Goal: Transaction & Acquisition: Purchase product/service

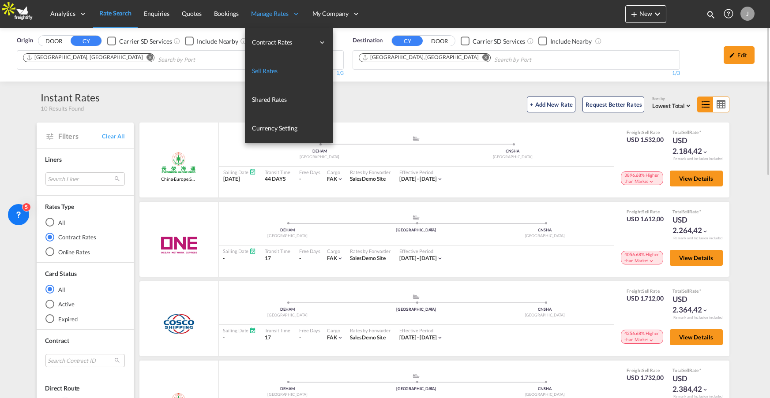
click at [270, 71] on span "Sell Rates" at bounding box center [265, 70] width 26 height 7
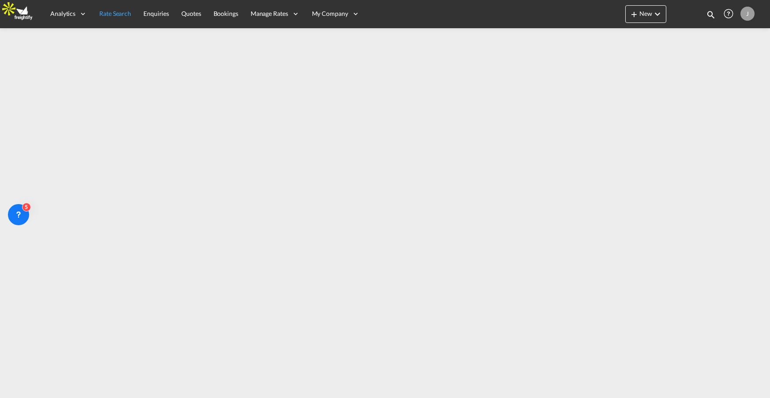
click at [112, 9] on span "Rate Search" at bounding box center [115, 13] width 32 height 9
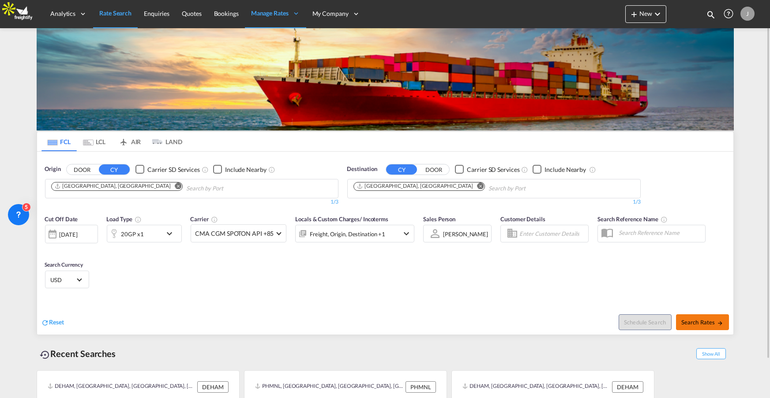
click at [704, 322] on span "Search Rates" at bounding box center [702, 322] width 42 height 7
type input "DEHAM to CNSHA / 10 Sep 2025"
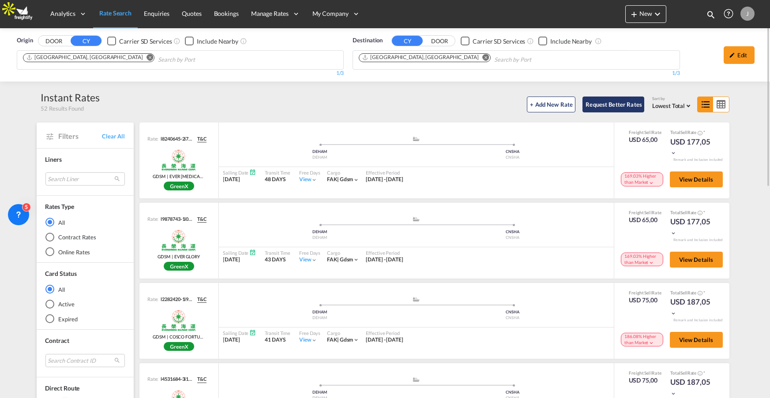
click at [620, 102] on button "Request Better Rates" at bounding box center [613, 105] width 62 height 16
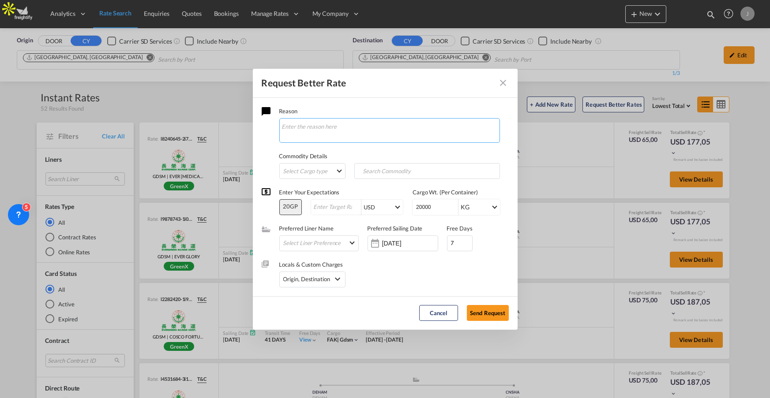
click at [333, 124] on textarea "Request Better Rate ..." at bounding box center [389, 130] width 220 height 25
type textarea "need a better rate"
click at [314, 168] on md-select "Select Cargo type FAK GCR GDSM General Cargo Hazardous Cargo Ambient Foodstuff …" at bounding box center [312, 171] width 66 height 16
click at [288, 174] on div "FAK" at bounding box center [289, 171] width 11 height 8
click at [415, 173] on input "Search Commodity" at bounding box center [399, 171] width 87 height 14
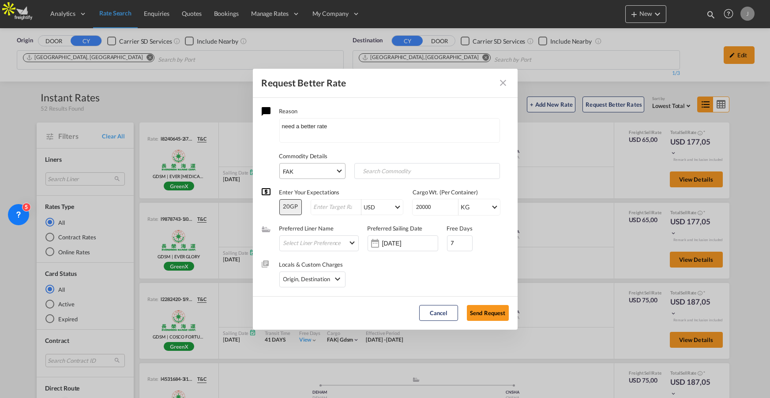
click at [323, 169] on span "FAK" at bounding box center [309, 171] width 52 height 9
click at [301, 234] on div "General Cargo" at bounding box center [302, 235] width 37 height 8
click at [416, 172] on input "Chips input." at bounding box center [399, 171] width 87 height 14
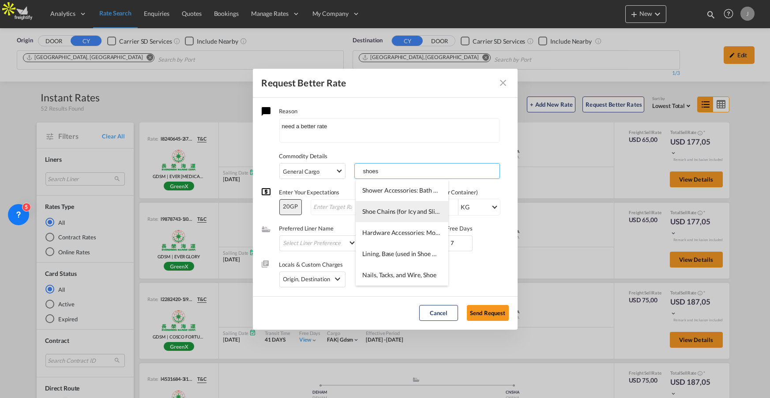
type input "shoes"
click at [388, 214] on span "Shoe Chains (for Icy and Slippery Surfaces)" at bounding box center [419, 211] width 114 height 7
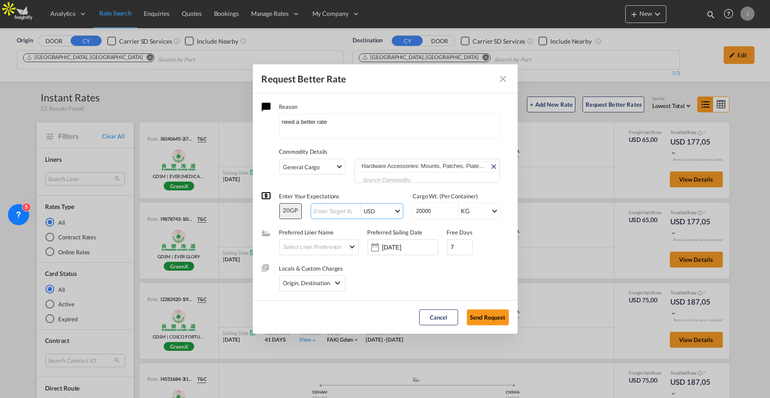
click at [336, 211] on input "Request Better Rate ..." at bounding box center [336, 211] width 49 height 7
type input "1"
click at [306, 164] on div "General Cargo" at bounding box center [301, 167] width 37 height 7
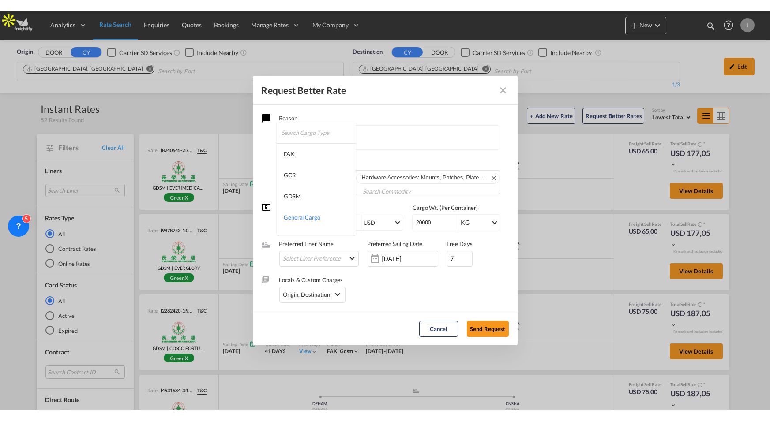
scroll to position [39, 0]
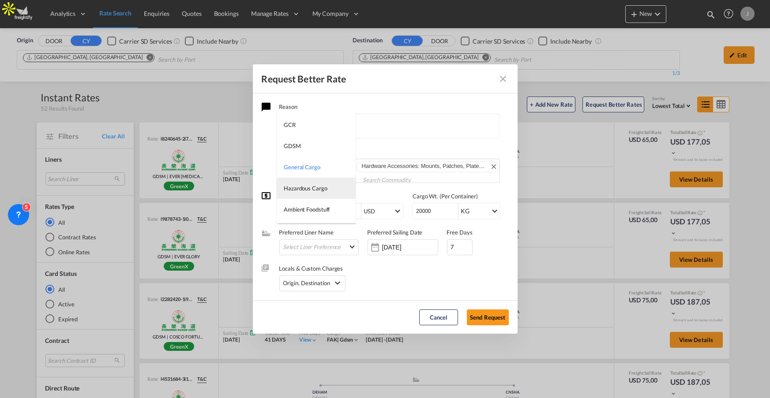
click at [303, 192] on div "Hazardous Cargo" at bounding box center [306, 188] width 44 height 8
click at [396, 169] on span "Hardware Accessories: Mounts, Patches, Plates, Seats, Shoes, Stays, etc." at bounding box center [455, 166] width 186 height 7
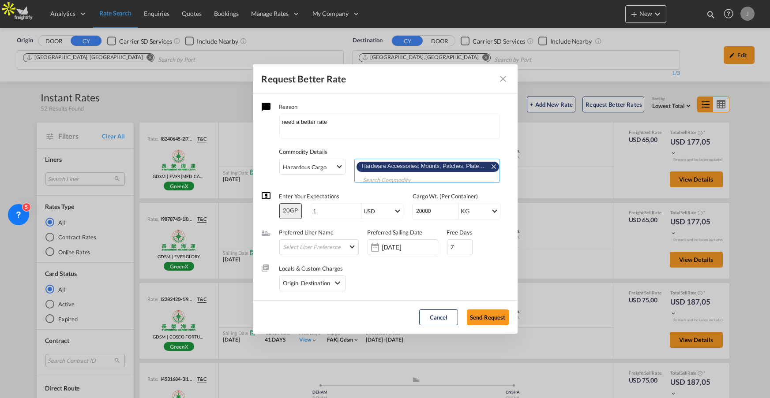
click at [492, 166] on md-icon "Remove" at bounding box center [493, 166] width 11 height 11
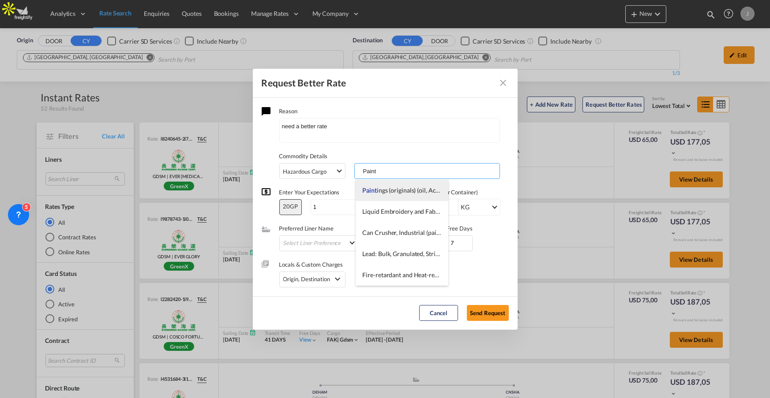
type input "Paint"
click at [377, 194] on span "Paint ings (originals) (oil, Acrylic, Water Color, Etc.)" at bounding box center [429, 190] width 135 height 7
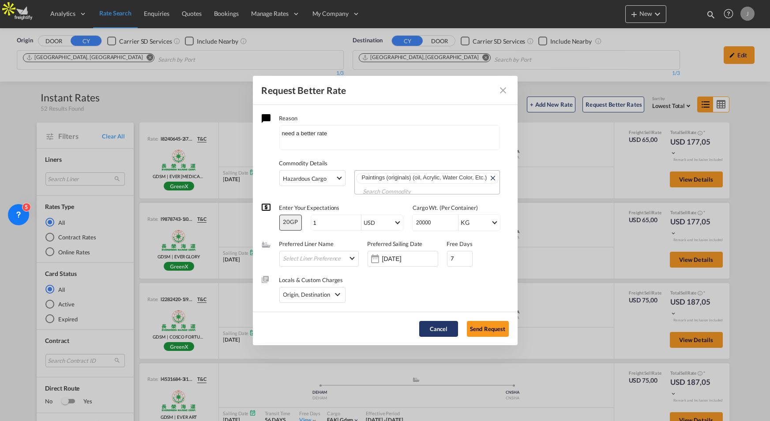
click at [433, 327] on button "Cancel" at bounding box center [438, 329] width 39 height 16
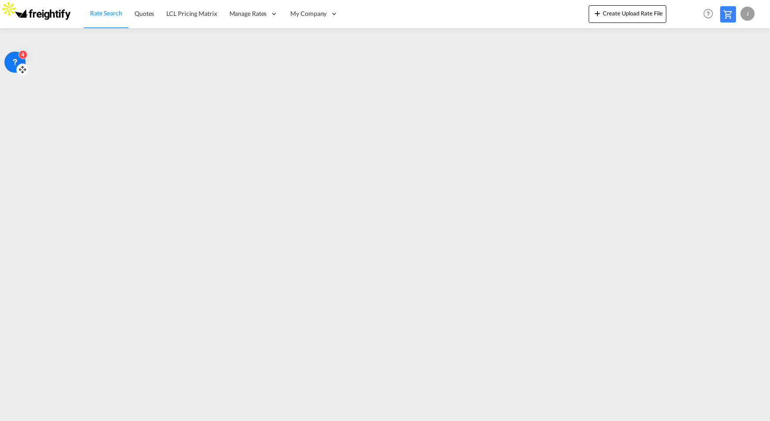
click at [11, 66] on icon at bounding box center [15, 62] width 9 height 9
click at [14, 64] on icon at bounding box center [15, 62] width 9 height 9
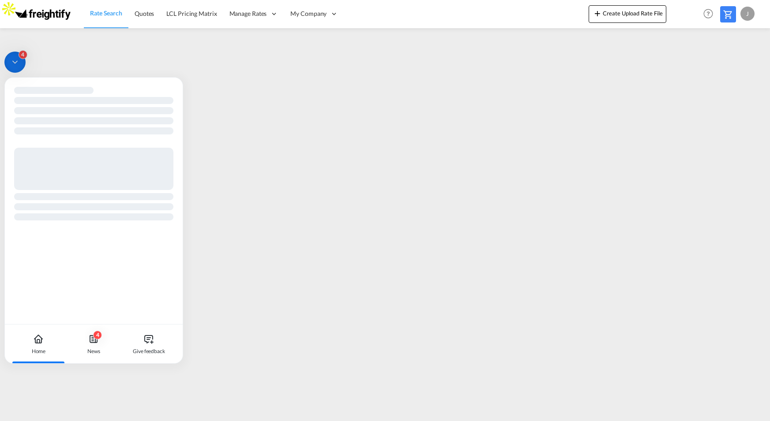
click at [14, 64] on icon at bounding box center [15, 62] width 9 height 9
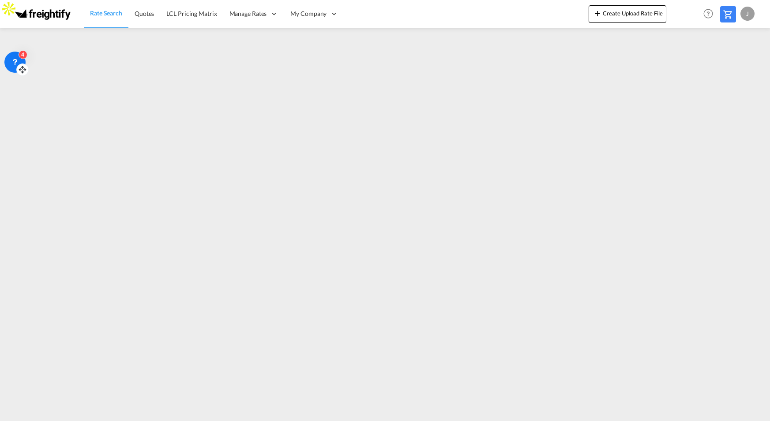
click at [14, 64] on icon at bounding box center [15, 62] width 9 height 9
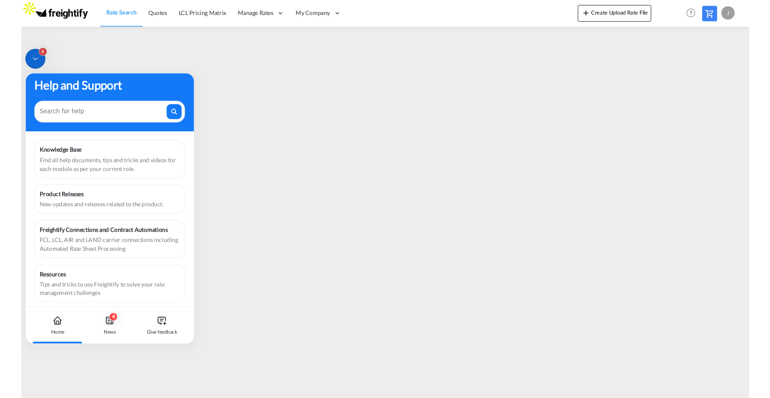
scroll to position [7, 0]
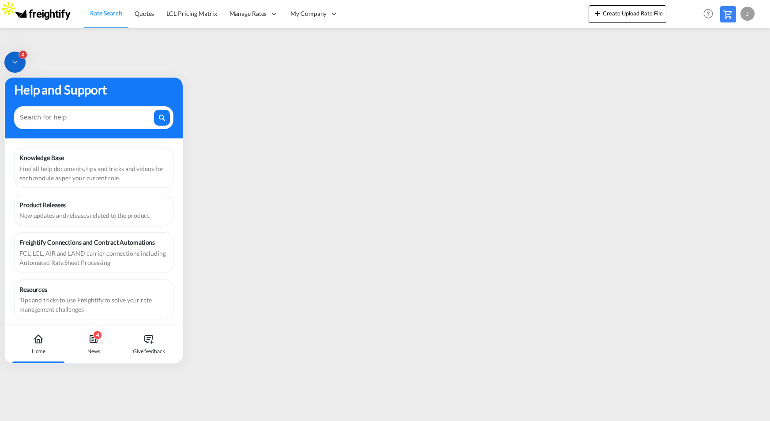
click at [15, 62] on icon at bounding box center [15, 62] width 9 height 9
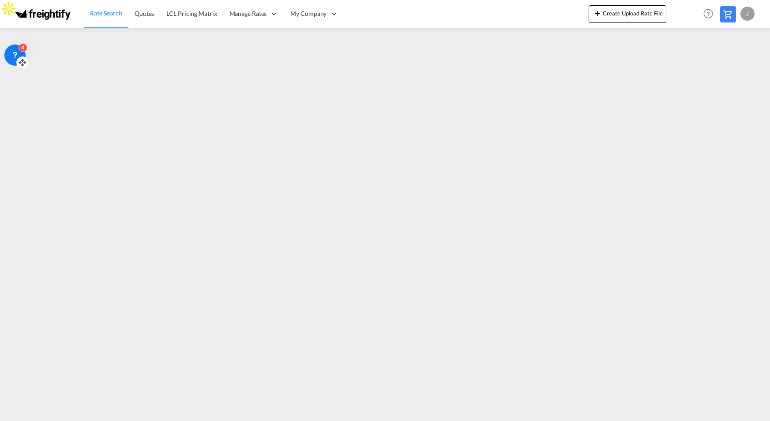
click at [11, 63] on div "4" at bounding box center [14, 55] width 21 height 21
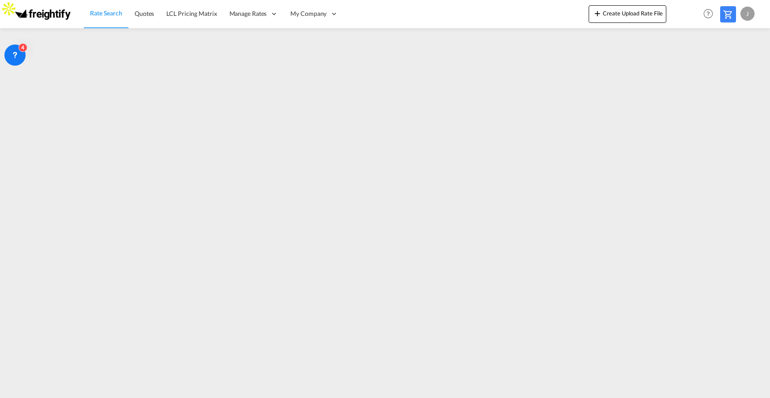
click at [14, 52] on icon at bounding box center [15, 55] width 9 height 9
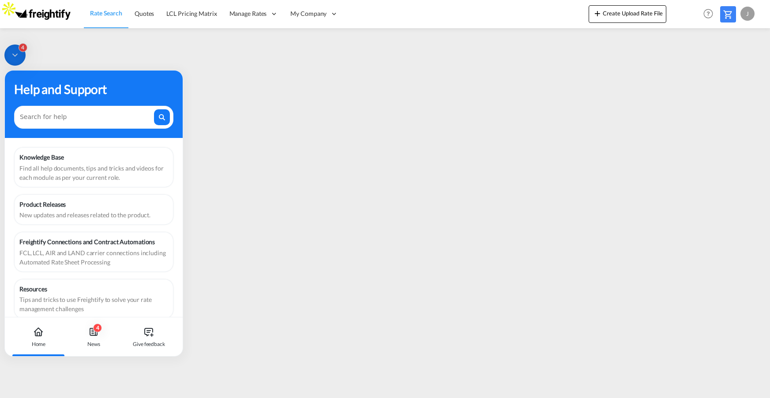
click at [9, 52] on div "4" at bounding box center [14, 55] width 21 height 21
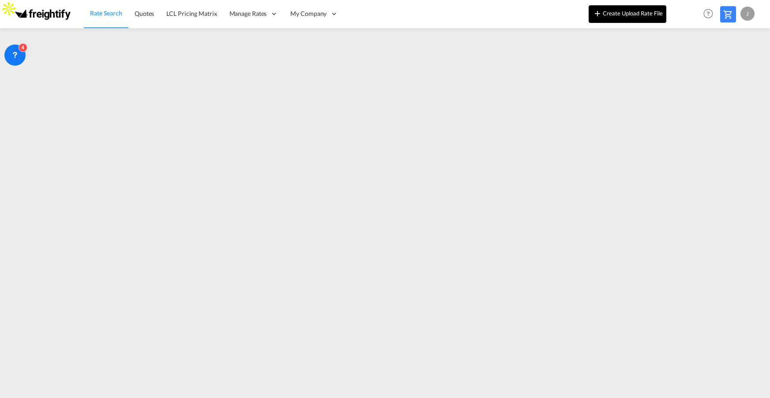
click at [616, 18] on button "Create Upload Rate File" at bounding box center [627, 14] width 78 height 18
click at [107, 16] on span "Rate Search" at bounding box center [106, 13] width 32 height 7
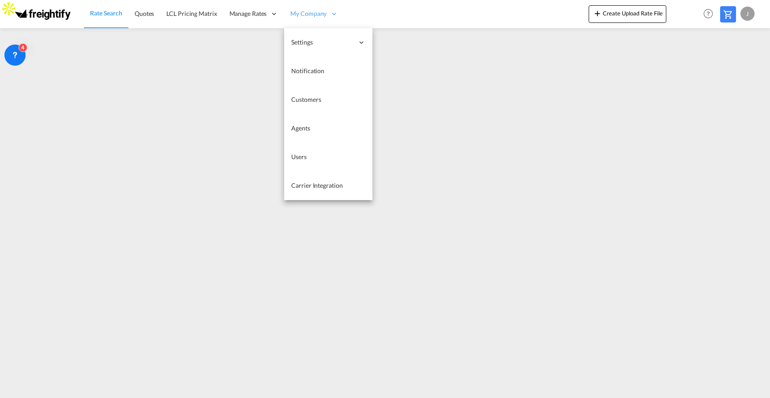
click at [340, 13] on div "My Company" at bounding box center [314, 14] width 60 height 29
click at [326, 185] on span "Carrier Integration" at bounding box center [316, 185] width 51 height 7
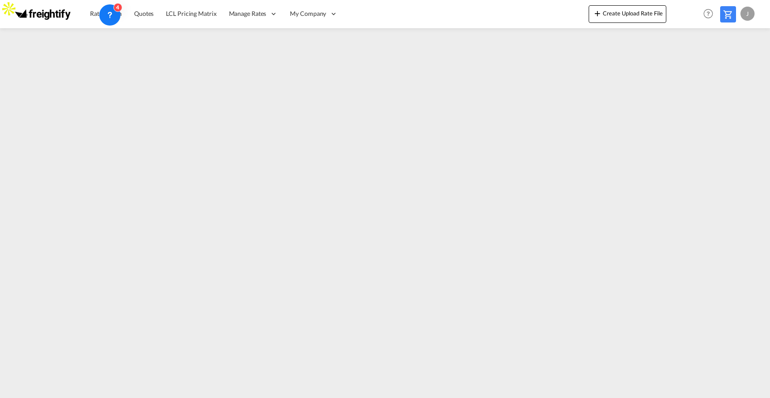
click at [113, 13] on icon at bounding box center [109, 15] width 9 height 9
drag, startPoint x: 108, startPoint y: 14, endPoint x: 14, endPoint y: 9, distance: 94.5
click at [14, 9] on body "Rate Search Quotes LCL Pricing Matrix Manage Rates Contract Rates Tariffs" at bounding box center [385, 199] width 770 height 398
click at [94, 11] on span "Rate Search" at bounding box center [106, 13] width 32 height 7
click at [118, 22] on icon at bounding box center [120, 22] width 9 height 9
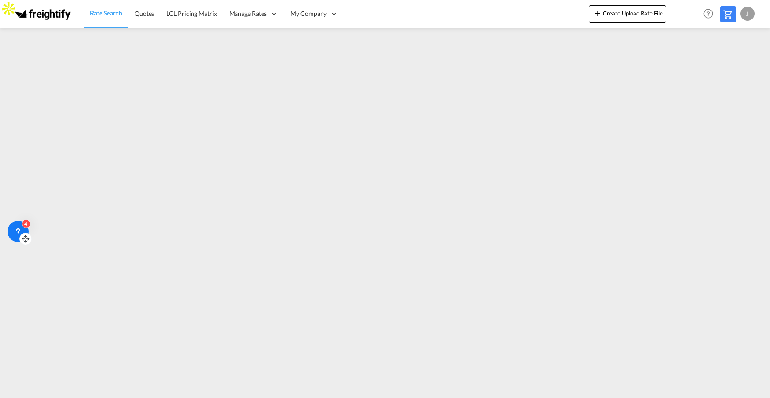
click at [26, 239] on icon at bounding box center [25, 239] width 9 height 9
click at [729, 19] on md-icon at bounding box center [727, 14] width 11 height 11
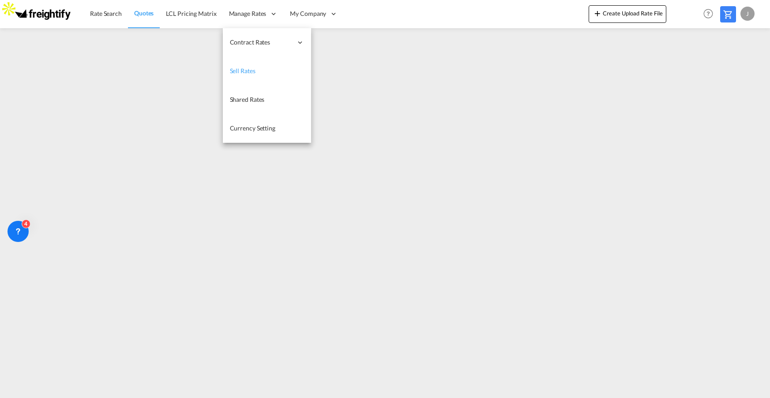
click at [244, 74] on span "Sell Rates" at bounding box center [243, 70] width 26 height 7
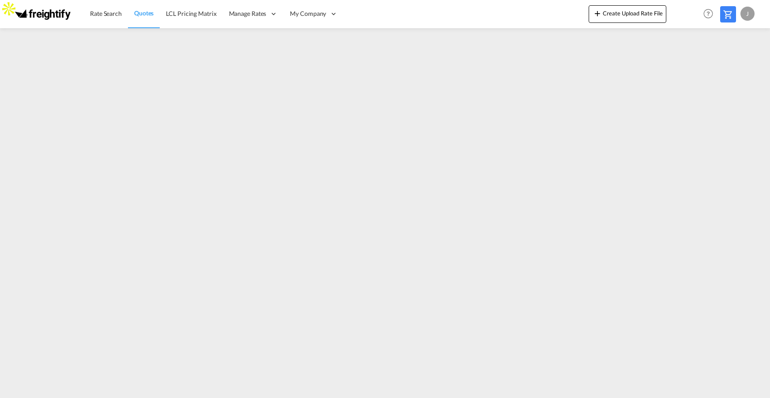
click at [148, 14] on span "Quotes" at bounding box center [143, 12] width 19 height 7
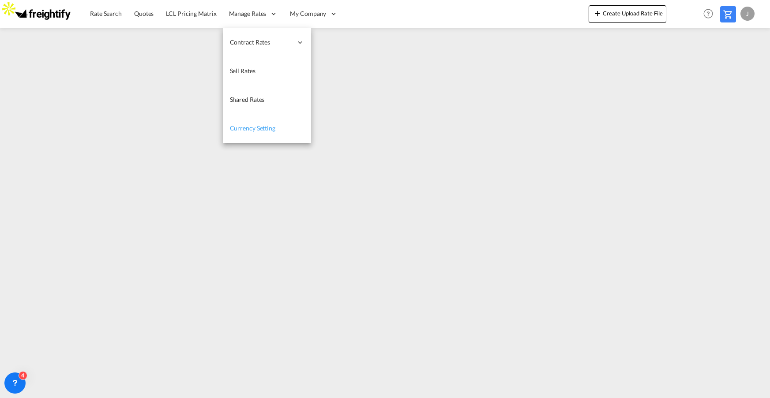
click at [250, 128] on span "Currency Setting" at bounding box center [252, 127] width 45 height 7
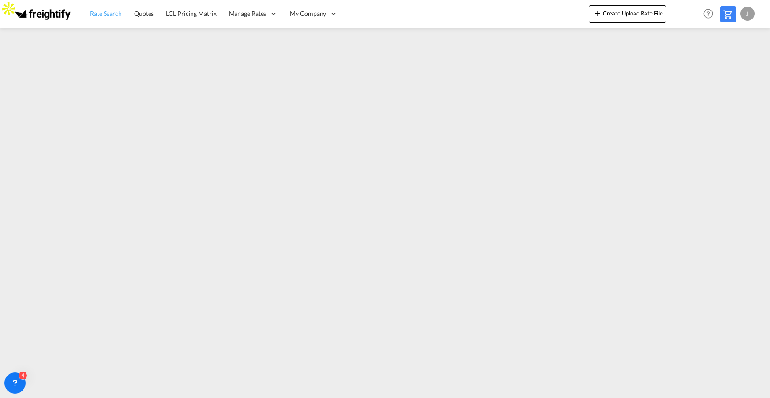
click at [110, 13] on span "Rate Search" at bounding box center [106, 13] width 32 height 7
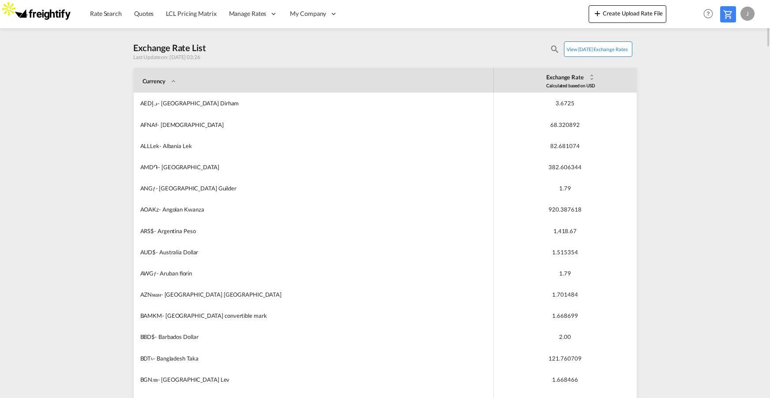
click at [585, 47] on button "View [DATE] exchange rates" at bounding box center [598, 48] width 68 height 15
drag, startPoint x: 169, startPoint y: 58, endPoint x: 236, endPoint y: 61, distance: 67.1
click at [236, 61] on div "Exchange Rate List Last Update on: [DATE] 06:30 View [DATE] exchange rates" at bounding box center [385, 51] width 503 height 20
click at [136, 15] on span "Quotes" at bounding box center [143, 13] width 19 height 7
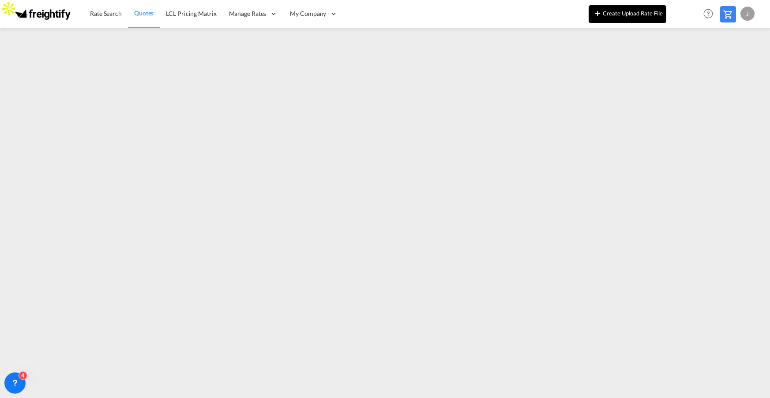
click at [626, 11] on button "Create Upload Rate File" at bounding box center [627, 14] width 78 height 18
click at [108, 12] on span "Rate Search" at bounding box center [106, 13] width 32 height 7
click at [107, 15] on span "Rate Search" at bounding box center [106, 12] width 32 height 7
click at [105, 10] on span "Rate Search" at bounding box center [106, 12] width 32 height 7
click at [190, 13] on span "LCL Pricing Matrix" at bounding box center [191, 13] width 50 height 7
